Goal: Information Seeking & Learning: Learn about a topic

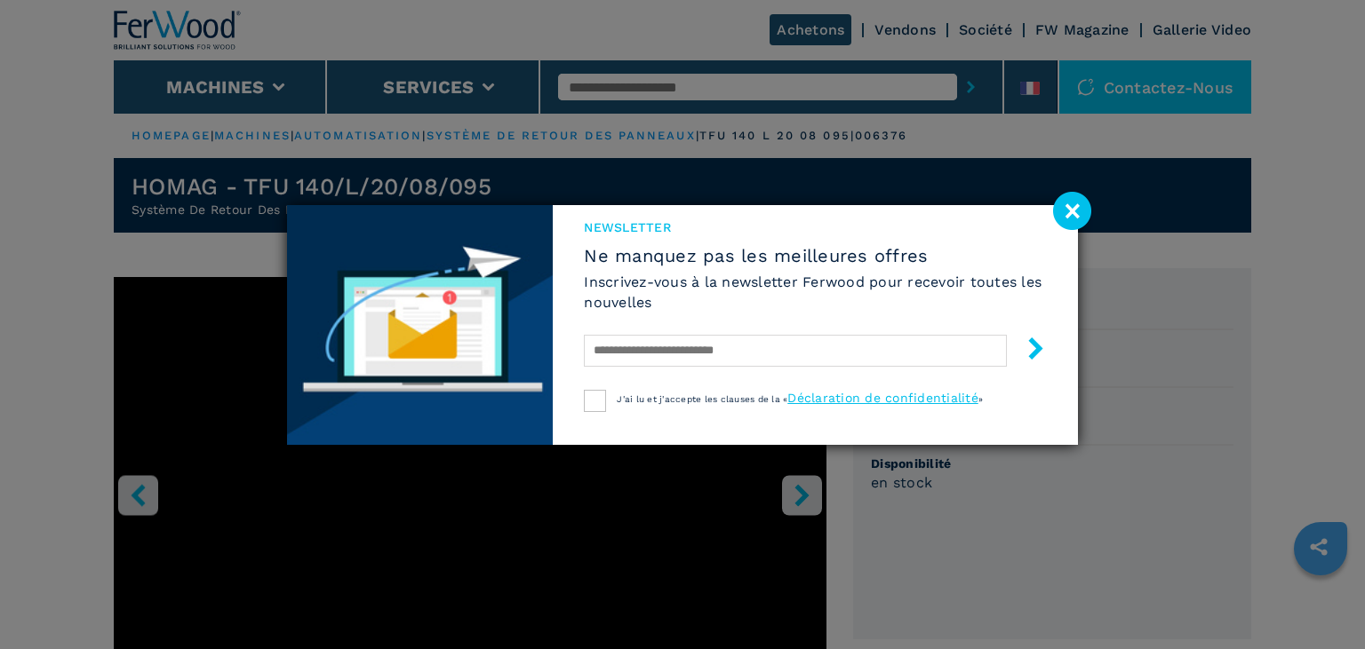
click at [1064, 208] on image at bounding box center [1072, 211] width 38 height 38
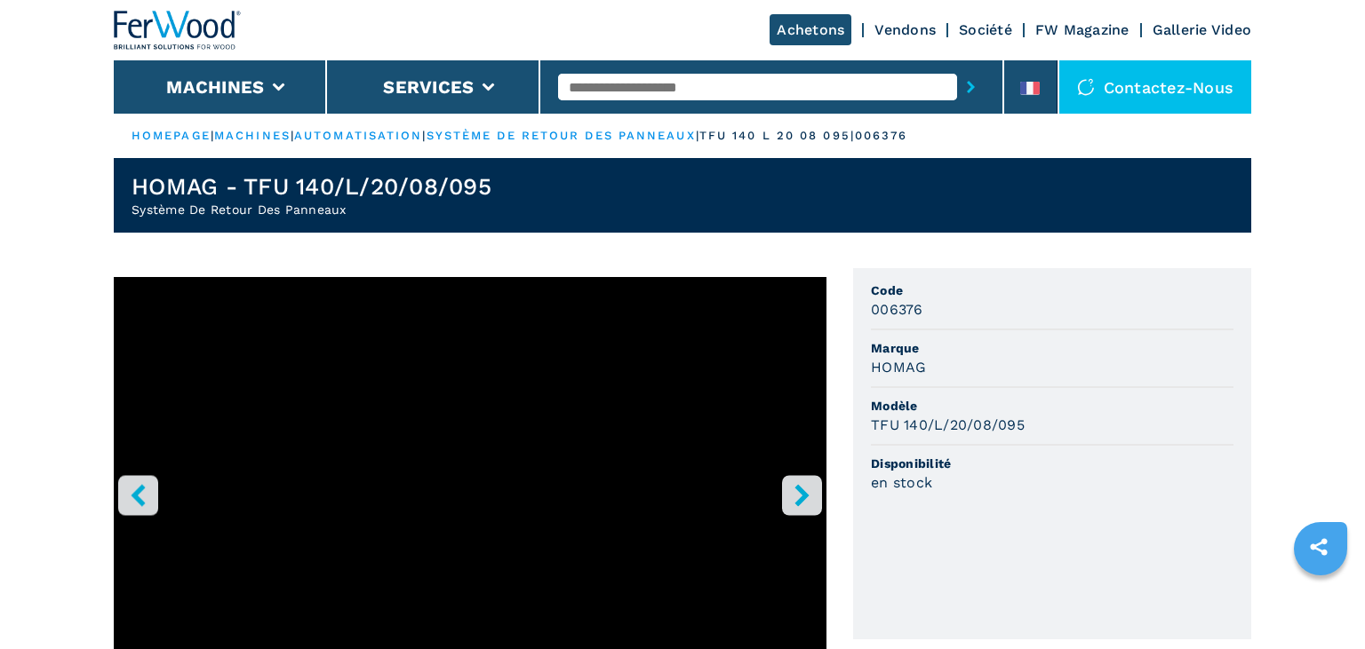
click at [812, 495] on icon "right-button" at bounding box center [802, 495] width 22 height 22
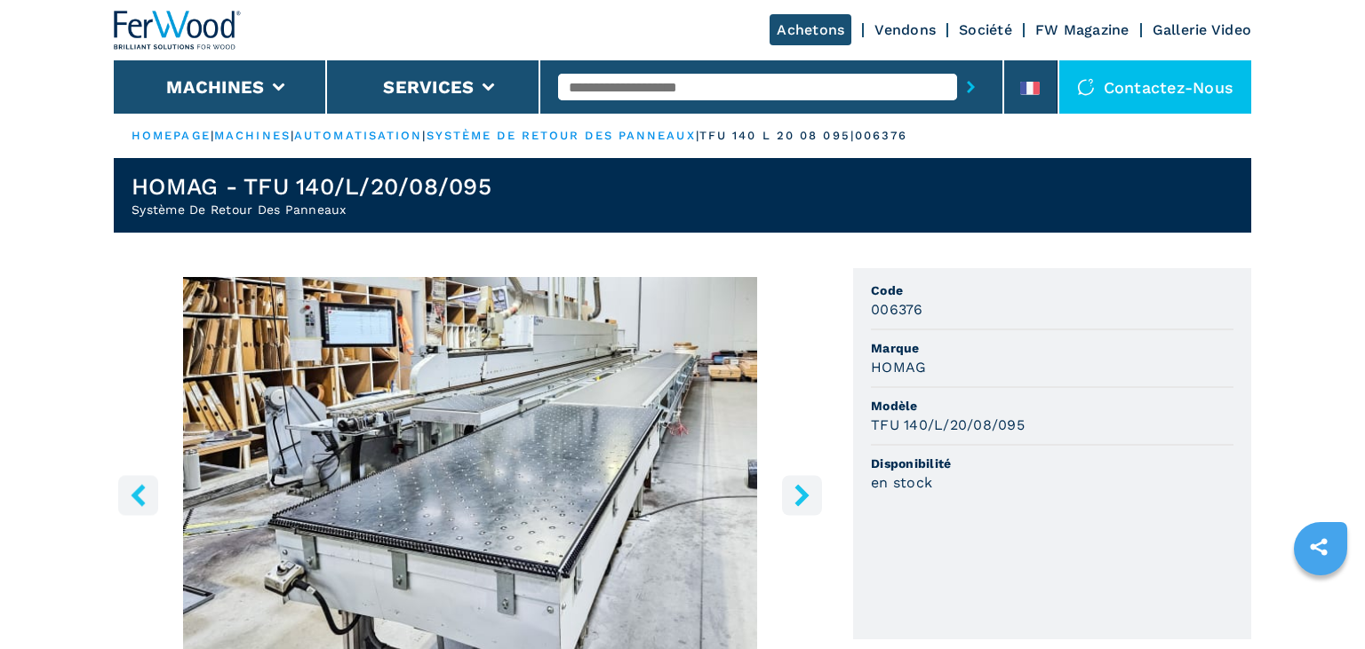
click at [812, 495] on icon "right-button" at bounding box center [802, 495] width 22 height 22
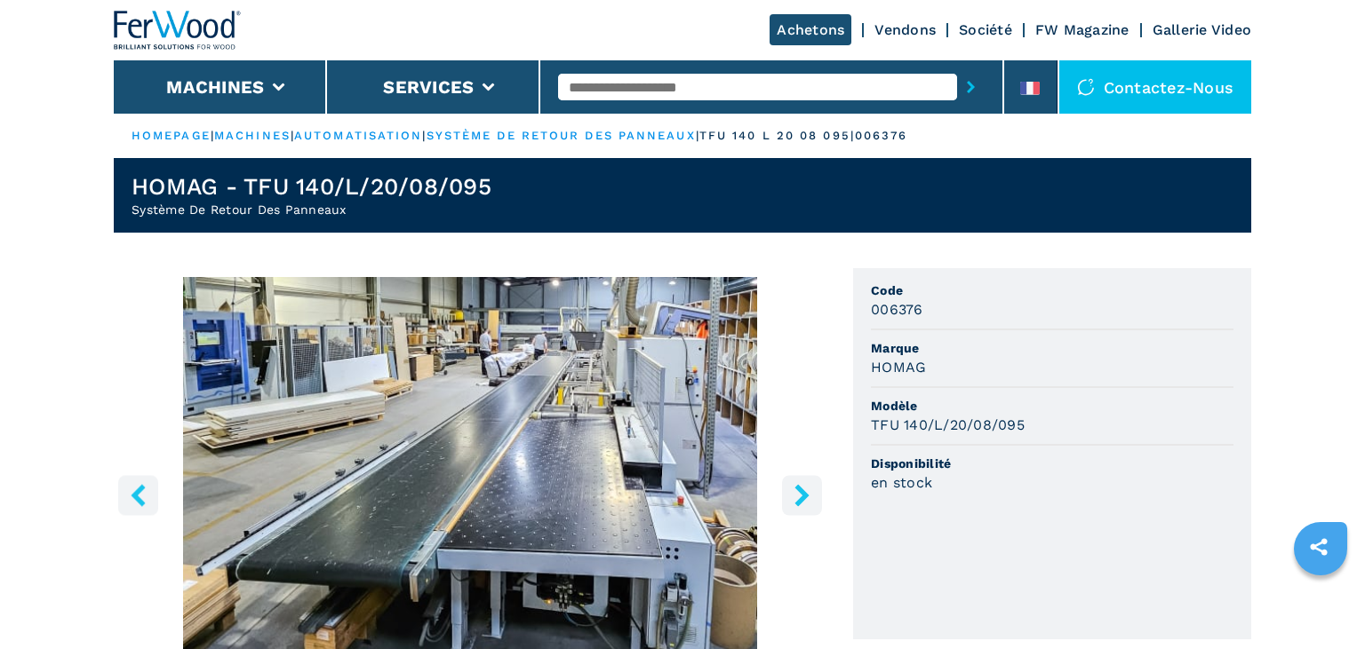
click at [812, 495] on icon "right-button" at bounding box center [802, 495] width 22 height 22
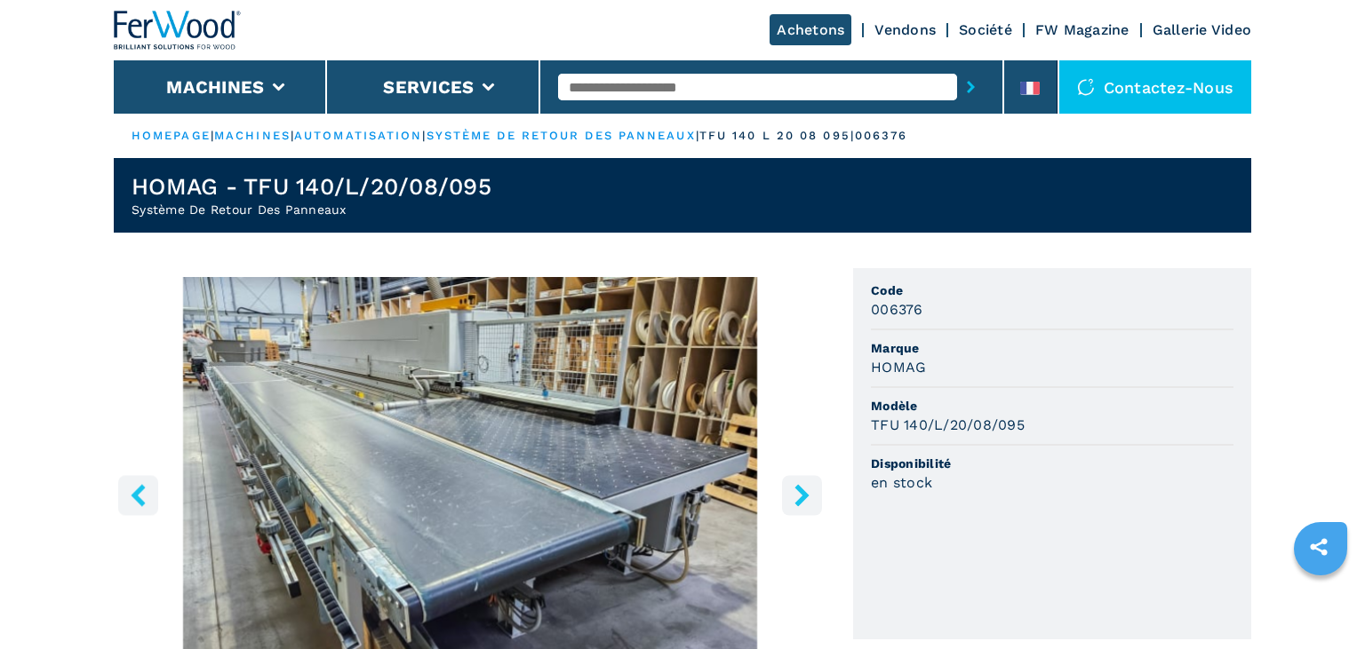
click at [130, 496] on icon "left-button" at bounding box center [138, 495] width 22 height 22
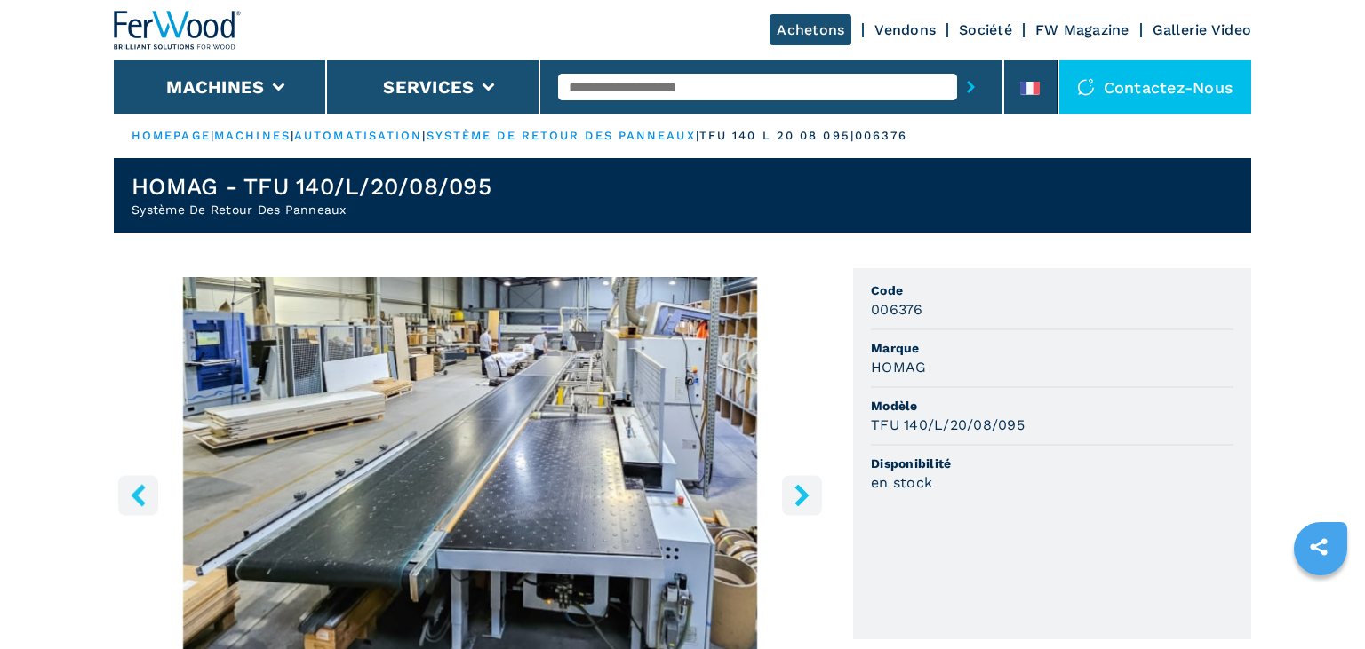
click at [803, 510] on button "right-button" at bounding box center [802, 495] width 40 height 40
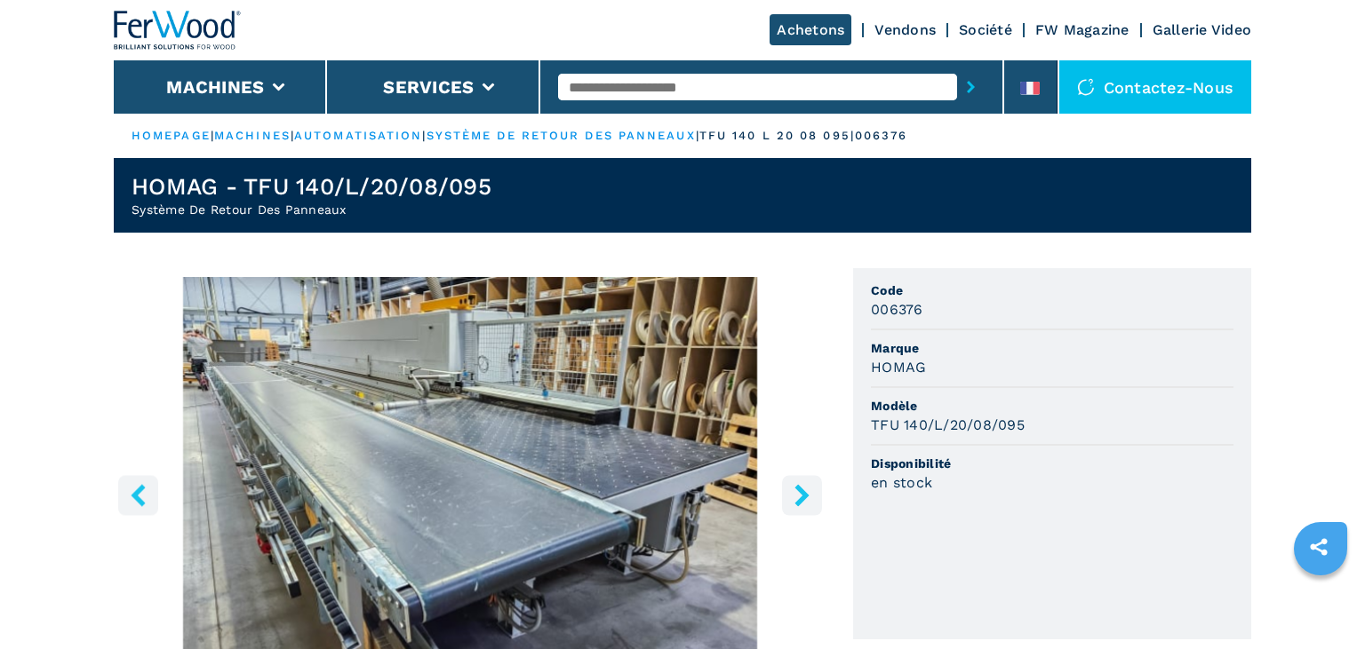
click at [803, 510] on button "right-button" at bounding box center [802, 495] width 40 height 40
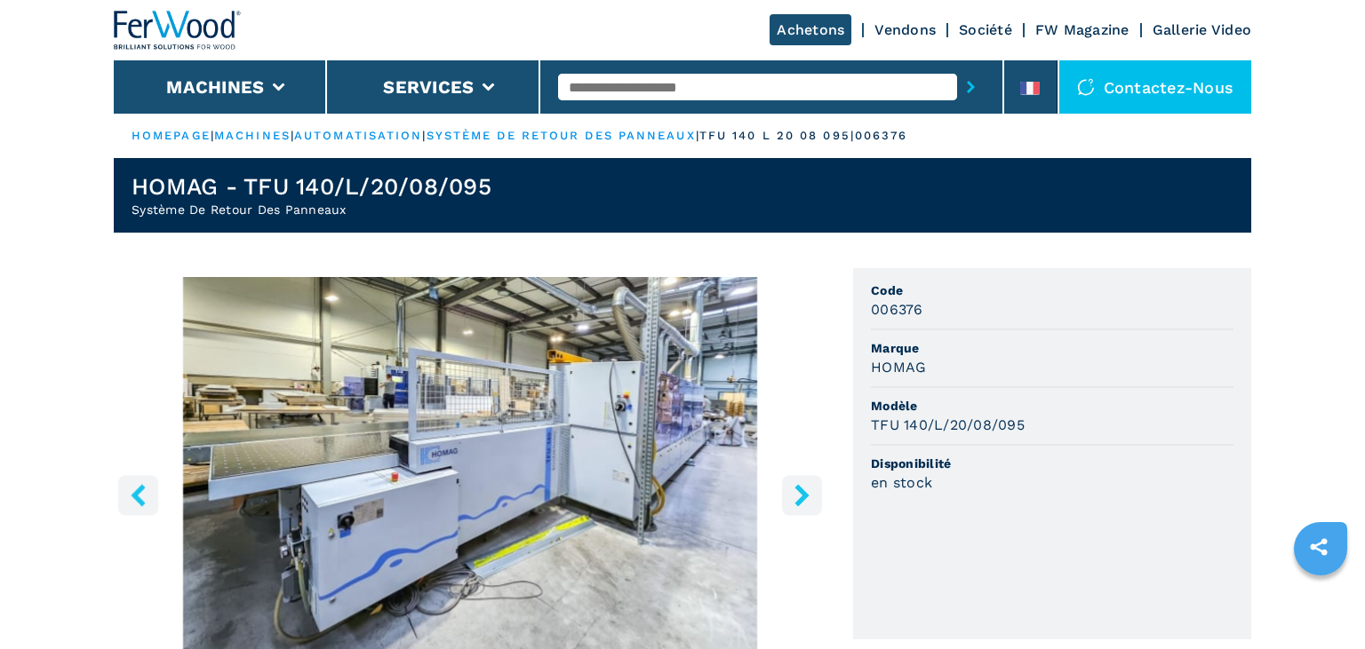
click at [803, 510] on button "right-button" at bounding box center [802, 495] width 40 height 40
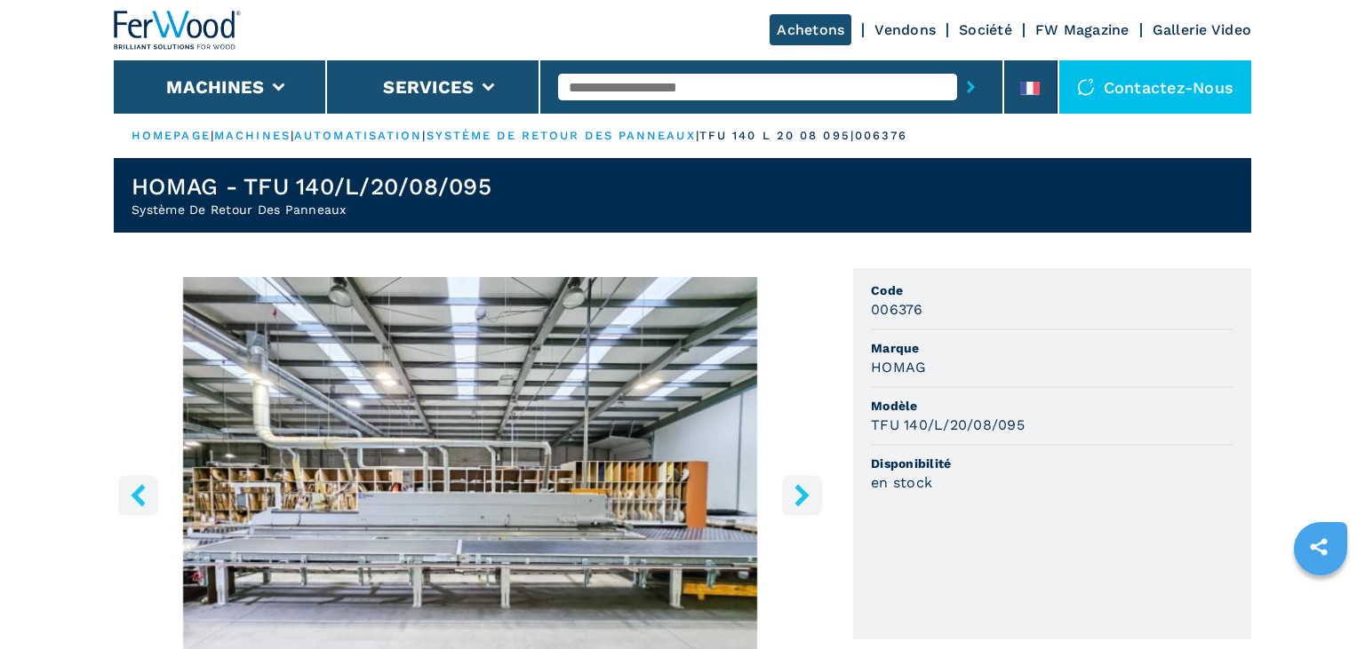
click at [803, 510] on button "right-button" at bounding box center [802, 495] width 40 height 40
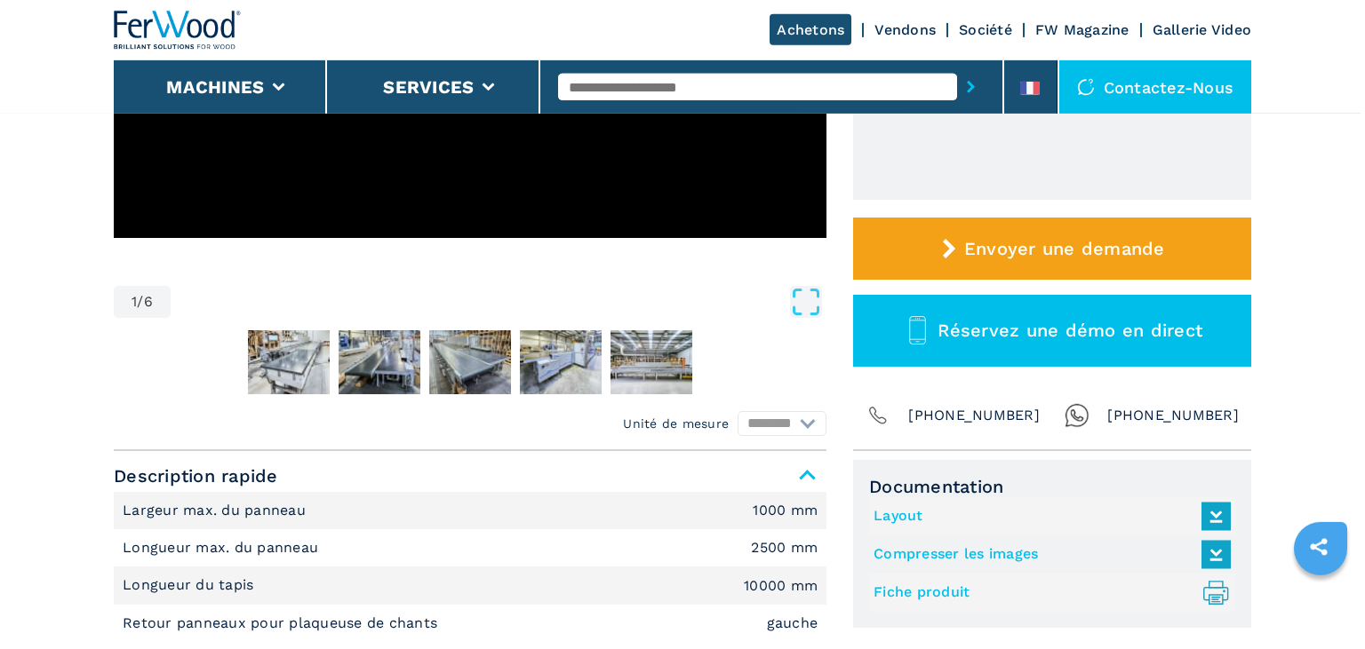
scroll to position [473, 0]
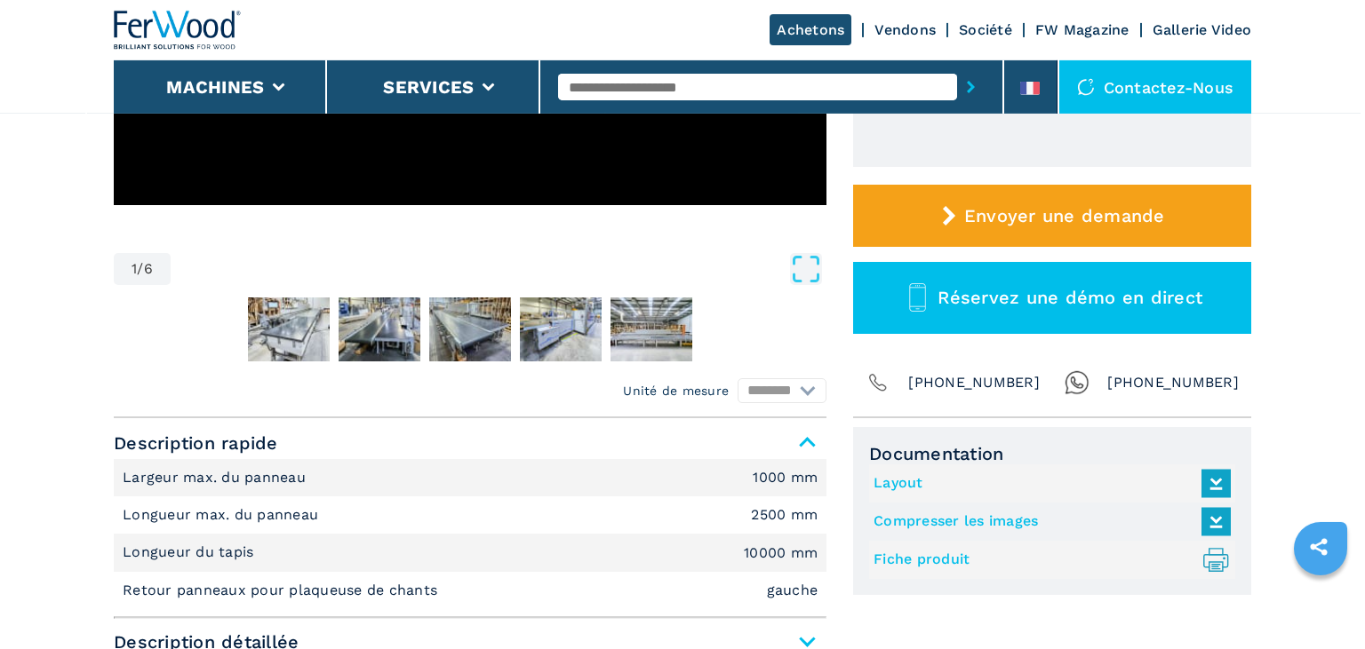
click at [1215, 560] on icon ".prefix__st0{stroke-linecap:round;stroke-linejoin:round}.prefix__st0,.prefix__s…" at bounding box center [1215, 560] width 29 height 29
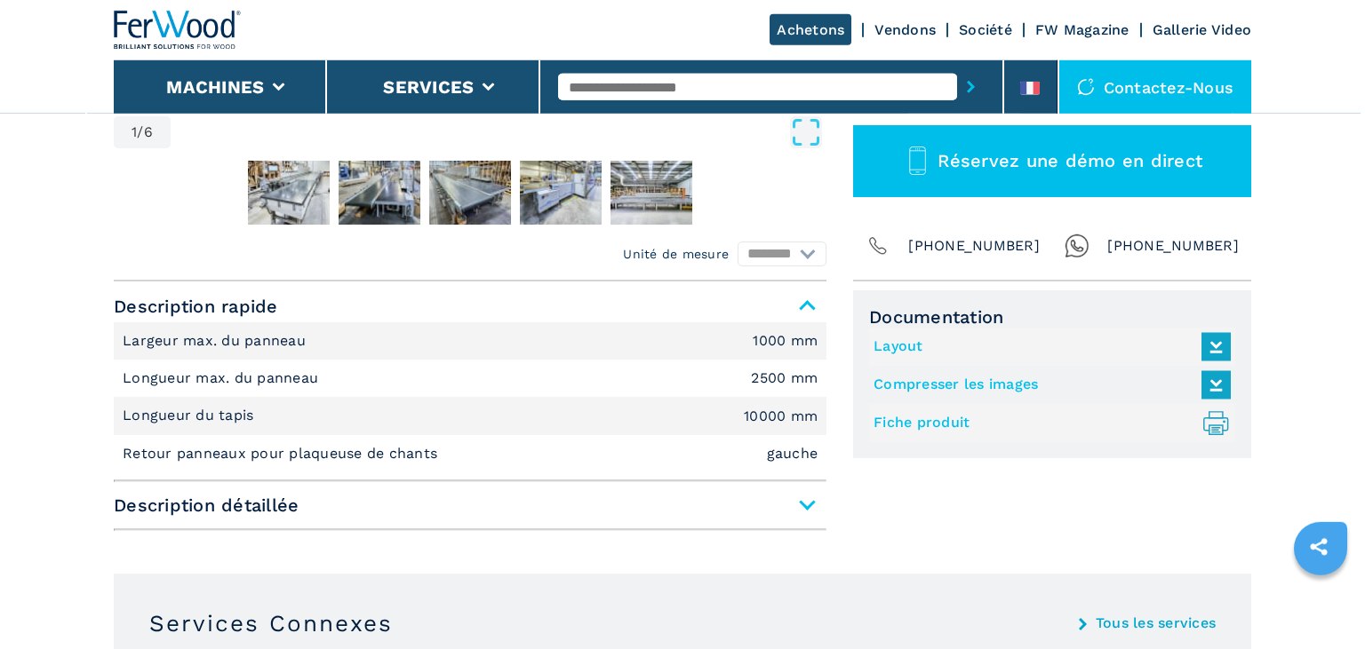
scroll to position [637, 0]
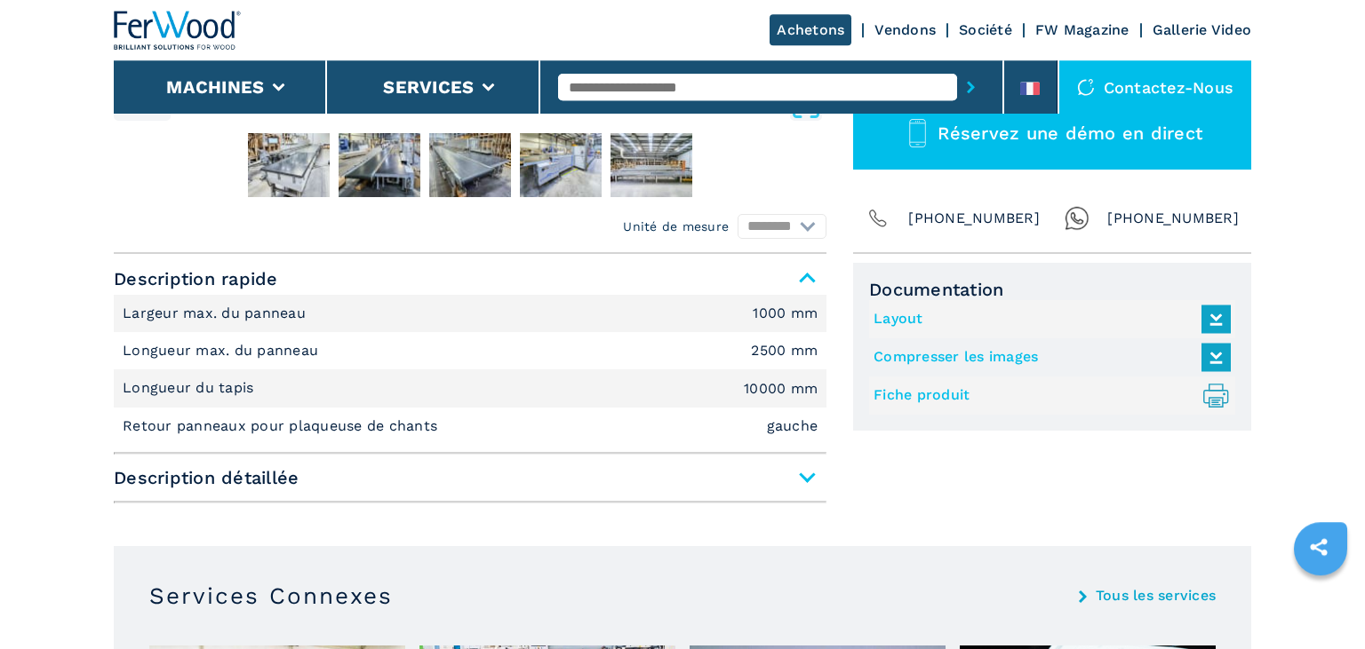
click at [810, 482] on span "Description détaillée" at bounding box center [470, 478] width 713 height 32
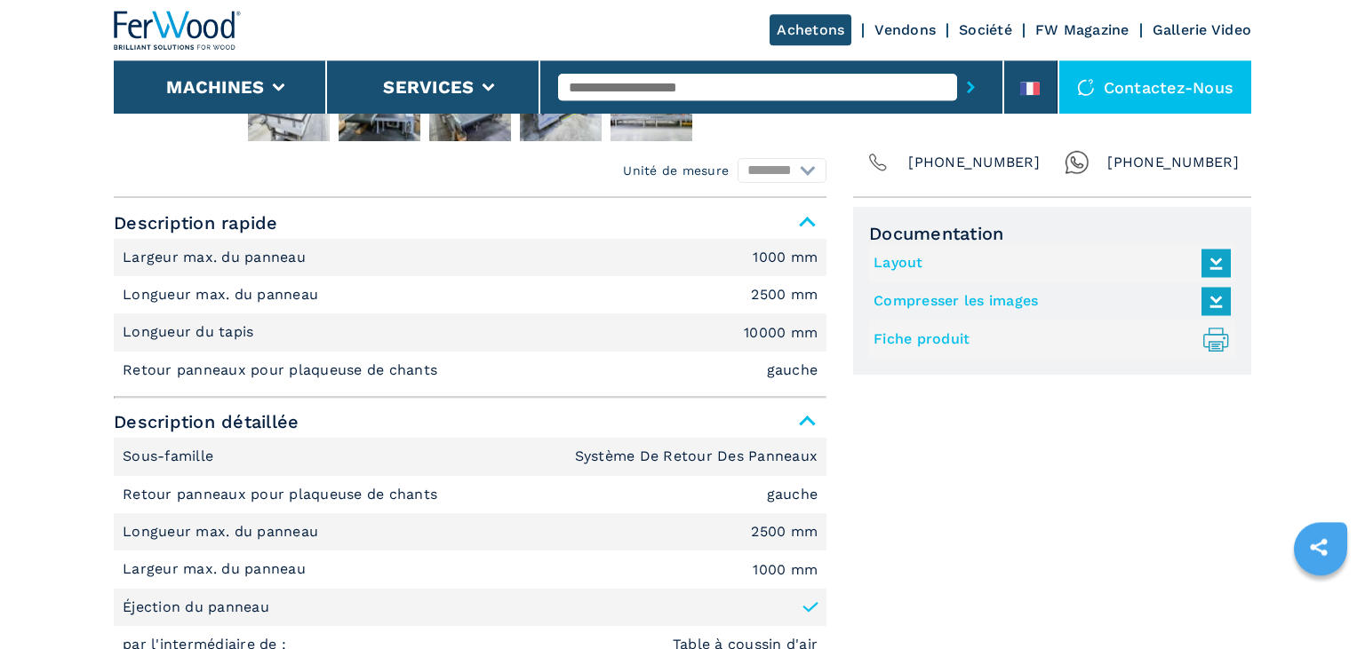
scroll to position [682, 0]
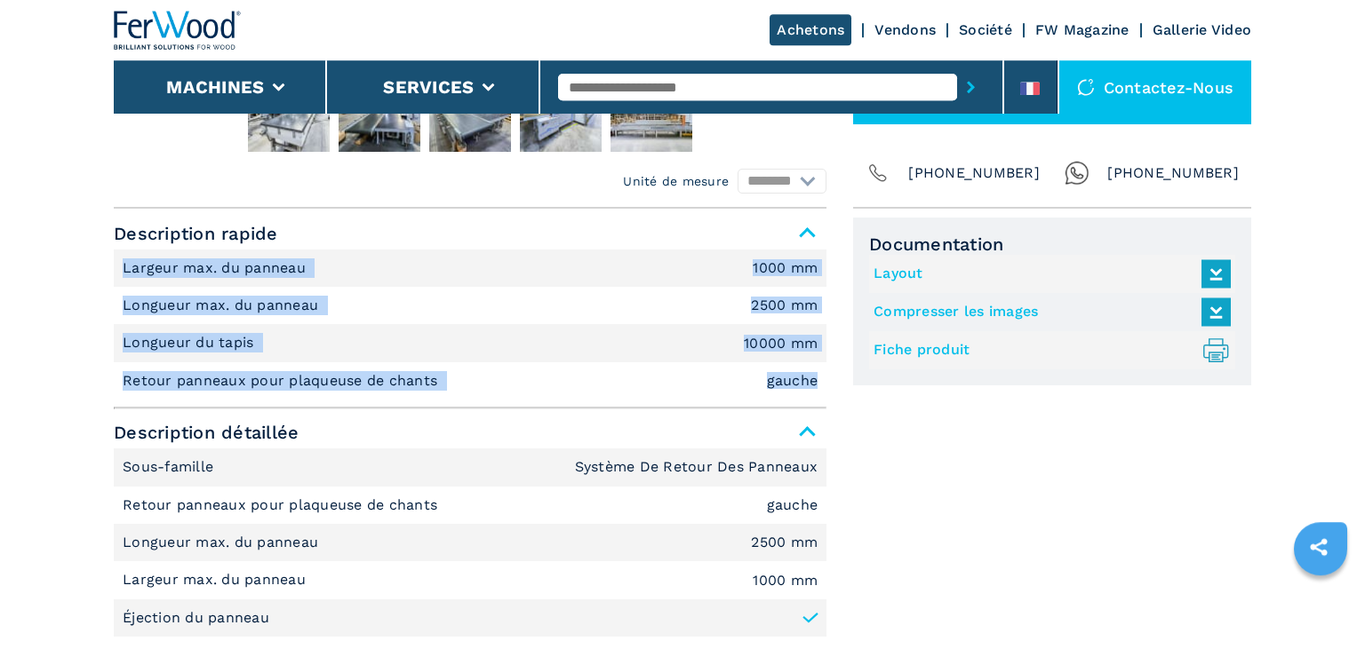
drag, startPoint x: 119, startPoint y: 264, endPoint x: 820, endPoint y: 385, distance: 711.3
click at [820, 385] on ul "Largeur max. du panneau 1000 mm Longueur max. du panneau 2500 mm Longueur du ta…" at bounding box center [470, 325] width 713 height 151
copy ul "Largeur max. du panneau 1000 mm Longueur max. du panneau 2500 mm Longueur du ta…"
